Goal: Task Accomplishment & Management: Use online tool/utility

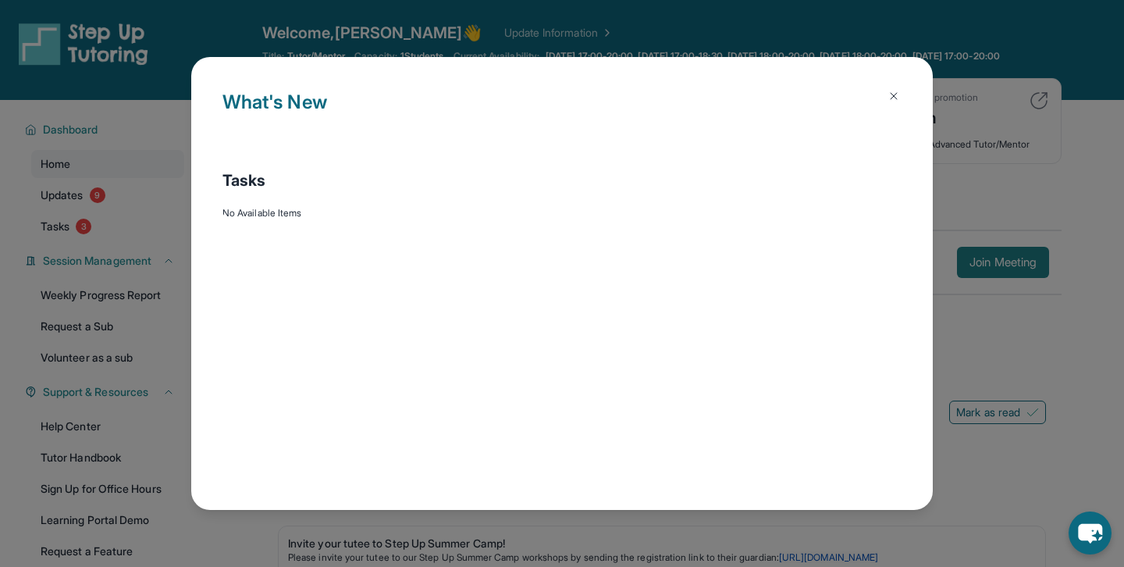
click at [986, 278] on div "What's New Tasks No Available Items" at bounding box center [562, 283] width 1124 height 567
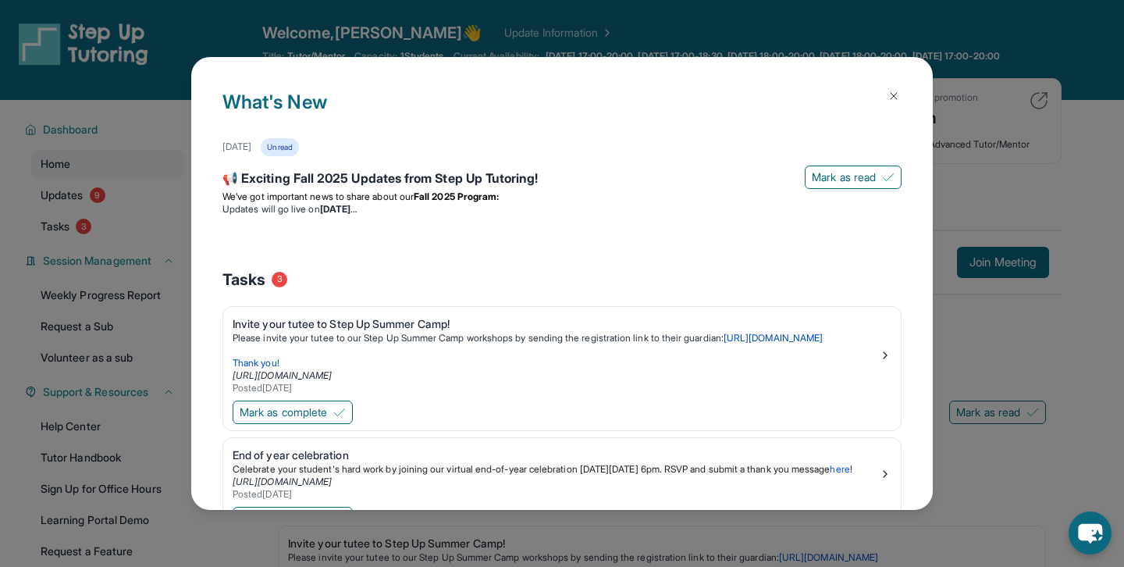
click at [892, 94] on img at bounding box center [894, 96] width 12 height 12
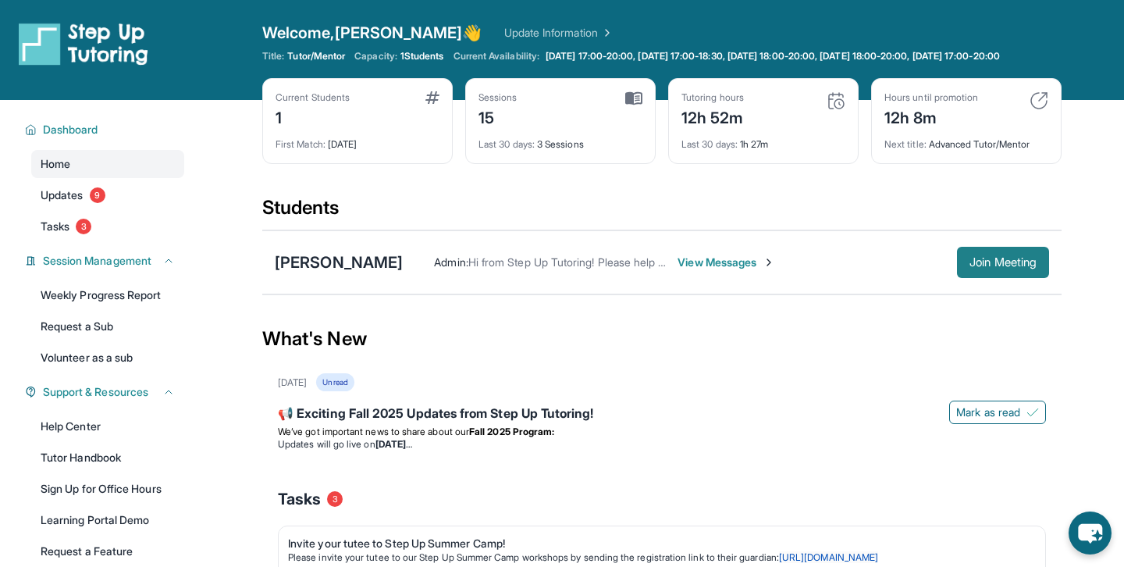
click at [981, 267] on span "Join Meeting" at bounding box center [1003, 262] width 67 height 9
